Goal: Task Accomplishment & Management: Manage account settings

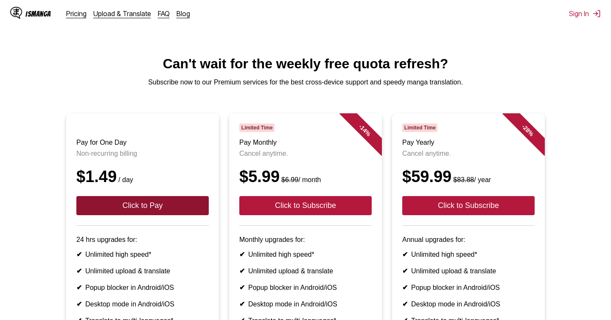
click at [180, 204] on button "Click to Pay" at bounding box center [142, 205] width 132 height 19
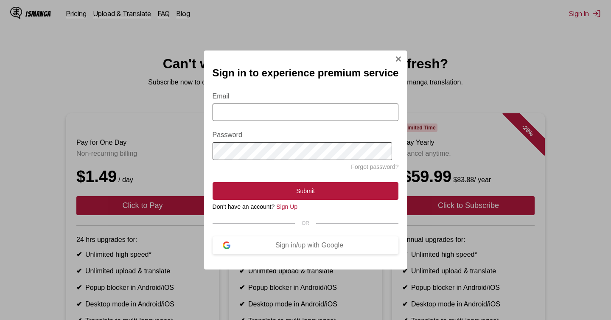
click at [190, 177] on div "Sign in to experience premium service Email Password Forgot password? Submit Do…" at bounding box center [305, 160] width 611 height 320
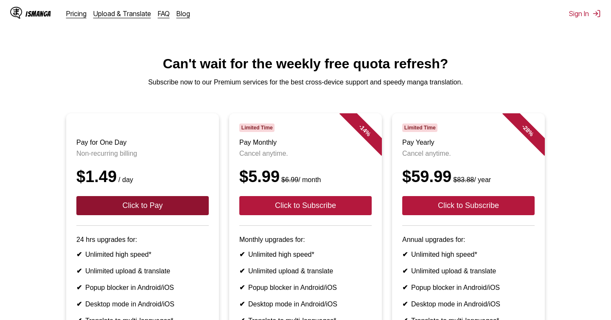
scroll to position [99, 0]
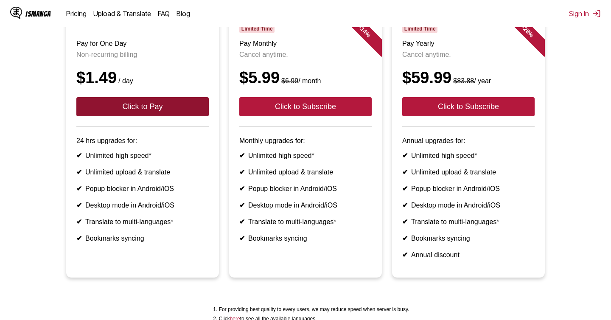
click at [177, 114] on button "Click to Pay" at bounding box center [142, 106] width 132 height 19
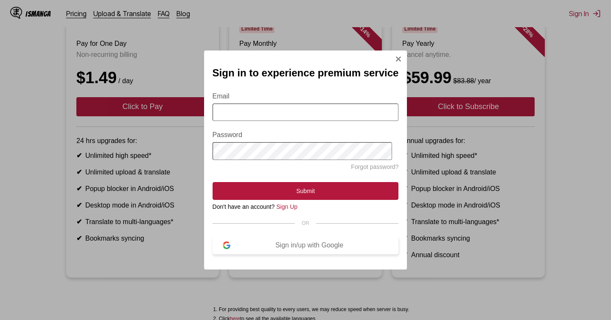
click at [303, 249] on div "Sign in/up with Google" at bounding box center [309, 245] width 158 height 8
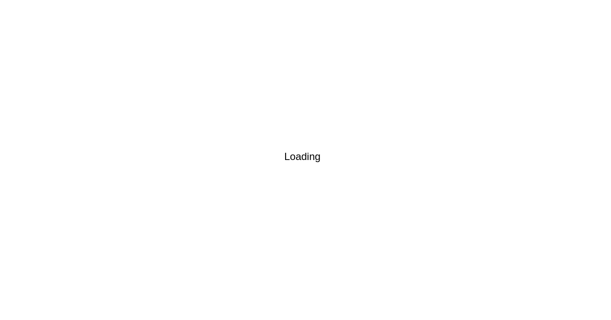
scroll to position [7, 0]
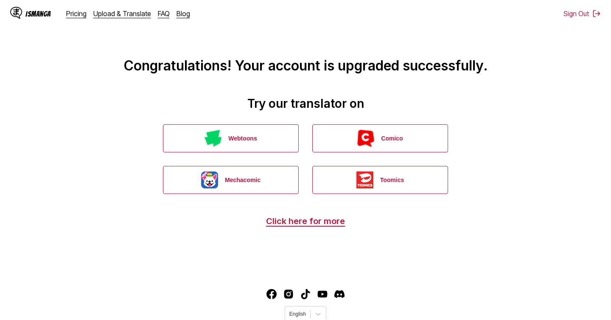
click at [65, 14] on link "IsManga" at bounding box center [38, 14] width 56 height 14
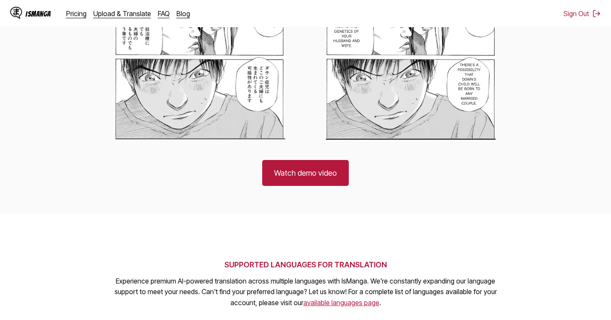
scroll to position [297, 0]
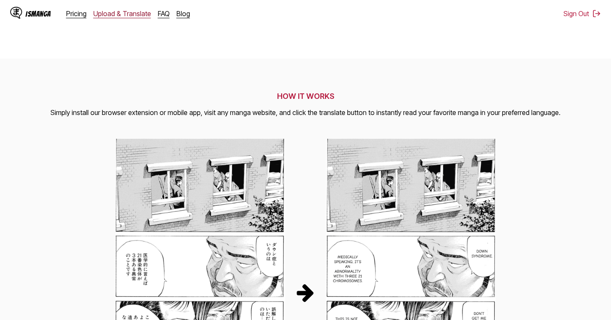
click at [109, 14] on link "Upload & Translate" at bounding box center [122, 13] width 58 height 8
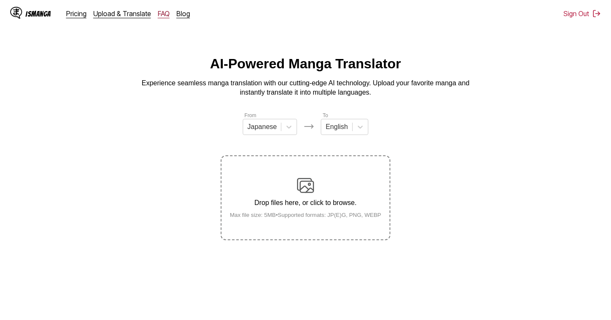
click at [165, 14] on link "FAQ" at bounding box center [164, 13] width 12 height 8
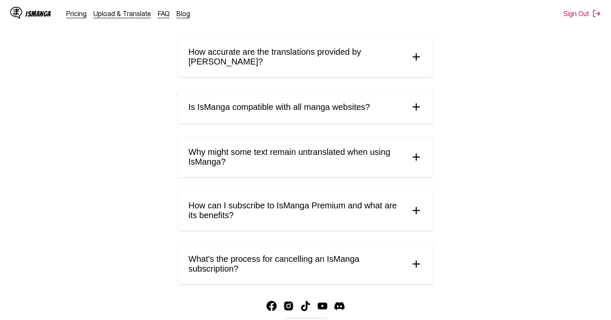
scroll to position [419, 0]
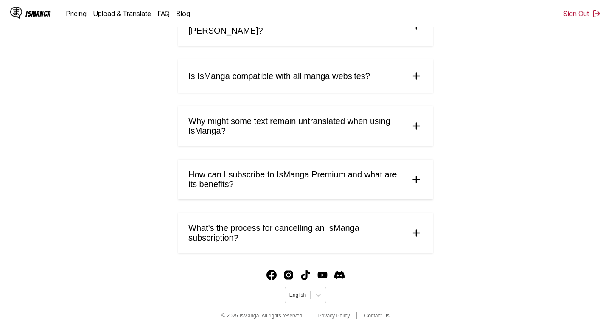
click at [416, 226] on img at bounding box center [416, 232] width 13 height 13
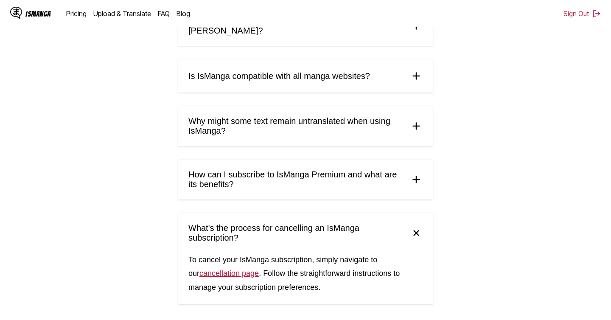
scroll to position [471, 0]
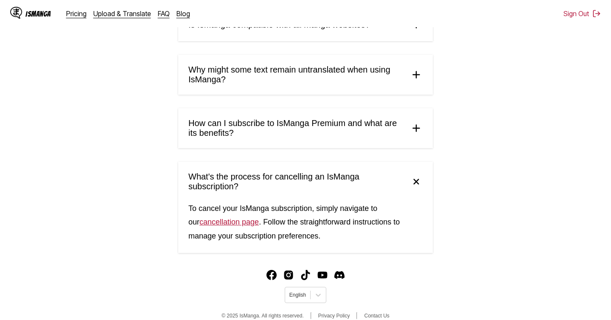
click at [240, 218] on link "cancellation page" at bounding box center [228, 222] width 59 height 8
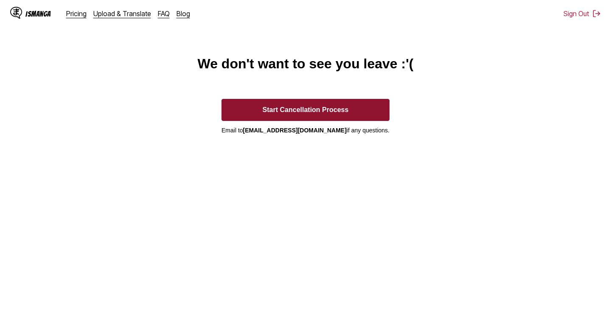
click at [320, 104] on button "Start Cancellation Process" at bounding box center [305, 110] width 168 height 22
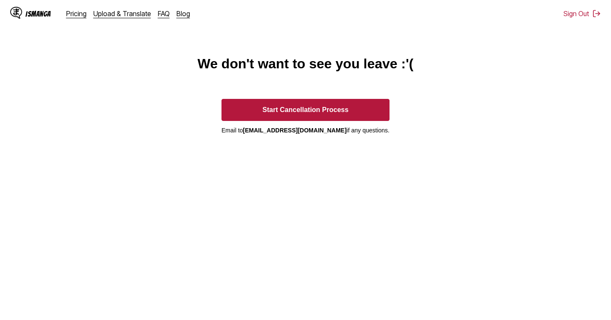
click at [40, 12] on div "IsManga" at bounding box center [37, 14] width 25 height 8
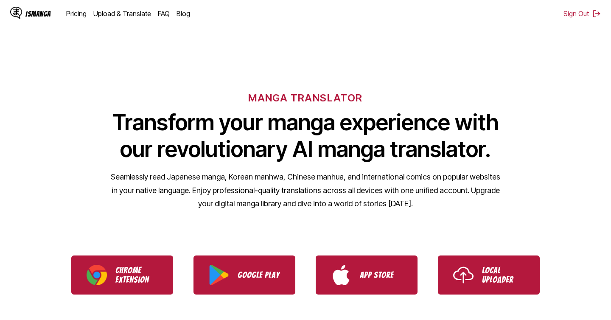
scroll to position [292, 0]
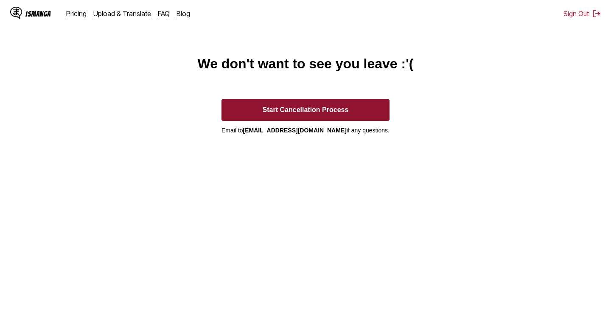
click at [346, 115] on button "Start Cancellation Process" at bounding box center [305, 110] width 168 height 22
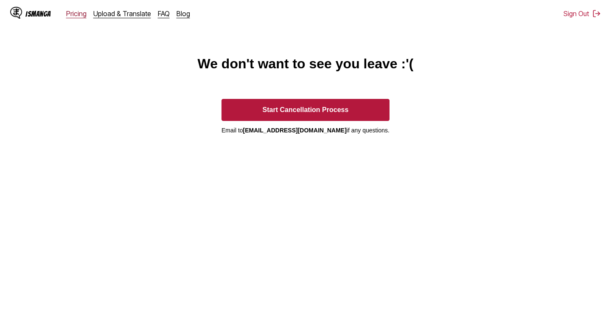
click at [75, 12] on link "Pricing" at bounding box center [76, 13] width 20 height 8
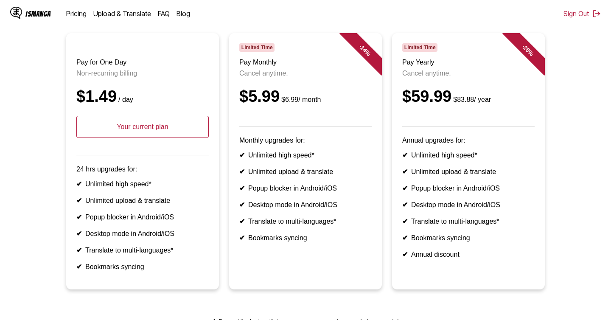
scroll to position [79, 0]
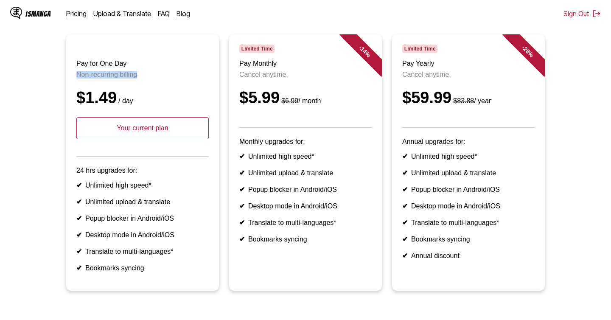
drag, startPoint x: 154, startPoint y: 77, endPoint x: 72, endPoint y: 80, distance: 82.3
click at [72, 80] on article "Pay for One Day Non-recurring billing $1.49 / day Your current plan 24 hrs upgr…" at bounding box center [142, 162] width 153 height 256
click at [129, 80] on header "Pay for One Day Non-recurring billing $1.49 / day Your current plan" at bounding box center [142, 101] width 132 height 112
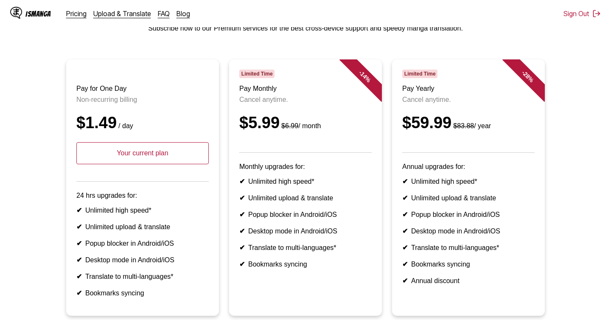
scroll to position [49, 0]
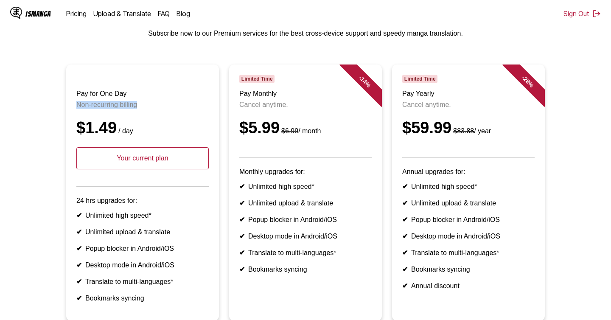
drag, startPoint x: 143, startPoint y: 109, endPoint x: 59, endPoint y: 109, distance: 84.0
click at [59, 109] on ul "Pay for One Day Non-recurring billing $1.49 / day Your current plan 24 hrs upgr…" at bounding box center [305, 197] width 597 height 266
click at [123, 103] on p "Non-recurring billing" at bounding box center [142, 105] width 132 height 8
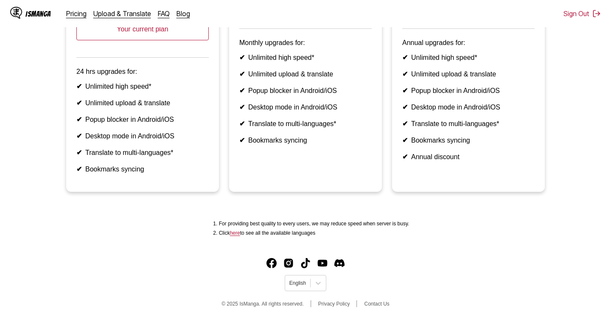
scroll to position [0, 0]
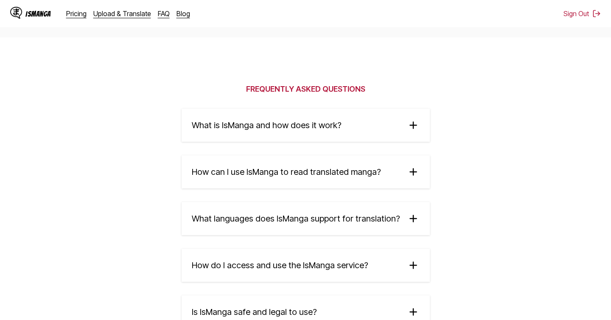
scroll to position [1472, 0]
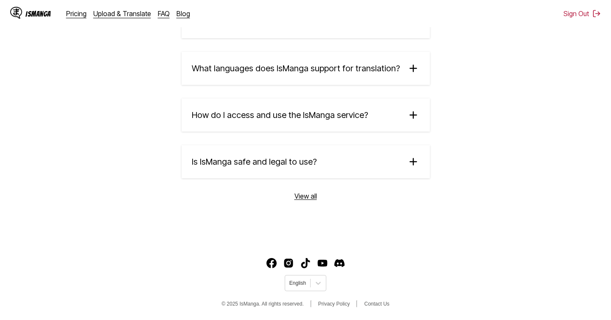
click at [310, 198] on link "View all" at bounding box center [305, 196] width 22 height 8
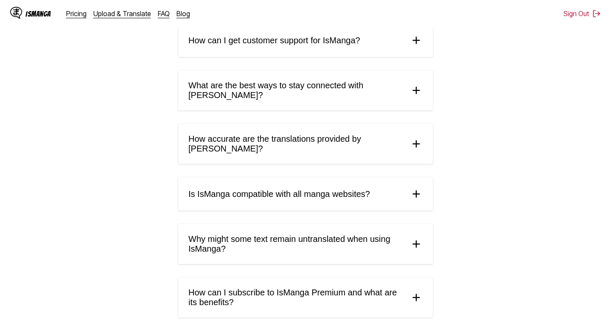
scroll to position [419, 0]
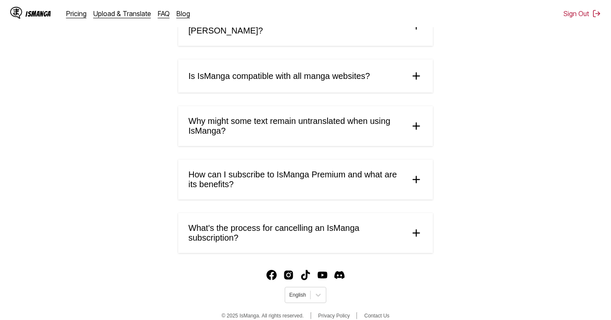
click at [410, 226] on img at bounding box center [416, 232] width 13 height 13
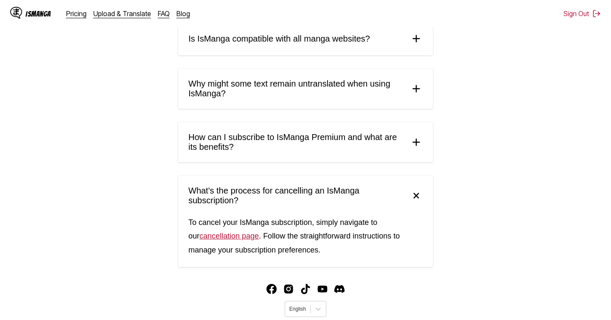
scroll to position [468, 0]
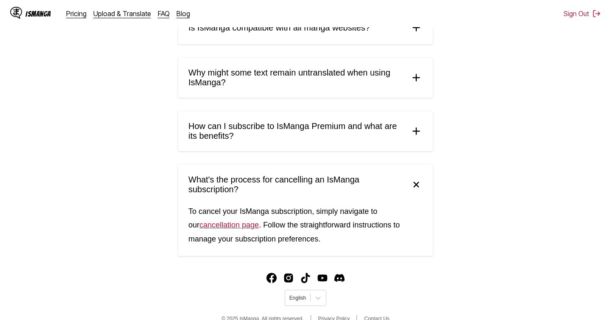
click at [229, 221] on link "cancellation page" at bounding box center [228, 225] width 59 height 8
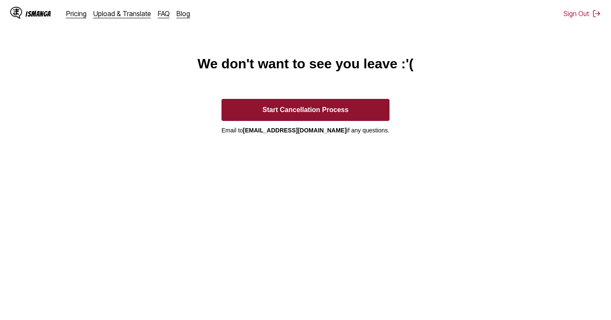
click at [332, 112] on button "Start Cancellation Process" at bounding box center [305, 110] width 168 height 22
